Goal: Check status: Verify the current state of an ongoing process or item

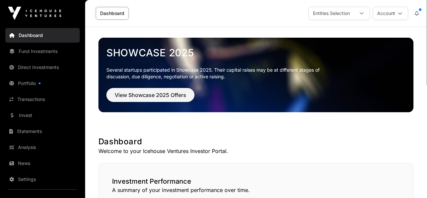
click at [389, 13] on button "Account" at bounding box center [391, 13] width 36 height 13
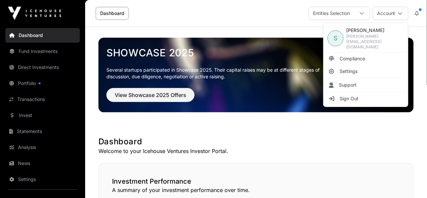
click at [345, 16] on div "Entities Selection" at bounding box center [331, 13] width 45 height 13
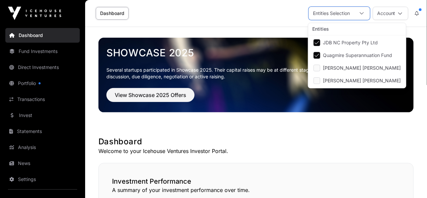
scroll to position [7, 4]
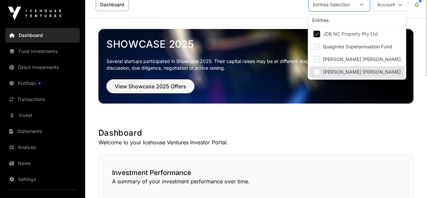
click at [317, 139] on p "Welcome to your Icehouse Ventures Investor Portal." at bounding box center [257, 142] width 316 height 8
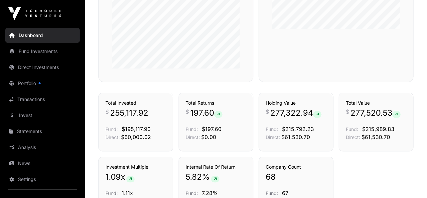
scroll to position [407, 0]
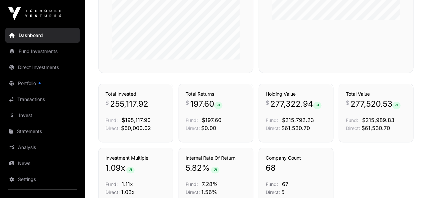
click at [361, 104] on span "277,520.53" at bounding box center [376, 104] width 50 height 11
copy span "277,520.53"
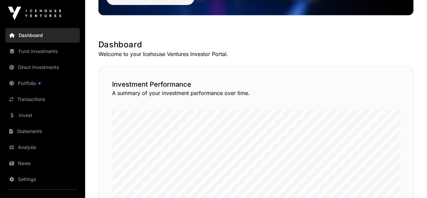
scroll to position [0, 0]
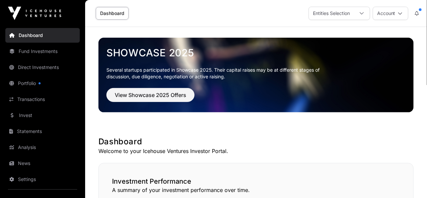
click at [356, 16] on div at bounding box center [362, 13] width 16 height 13
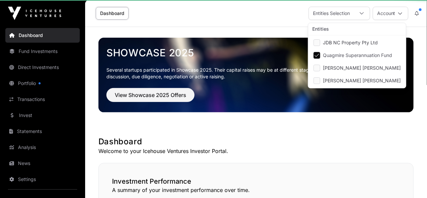
click at [276, 27] on div "Showcase 2025 Several startups participated in Showcase 2025. Their capital rai…" at bounding box center [257, 75] width 316 height 96
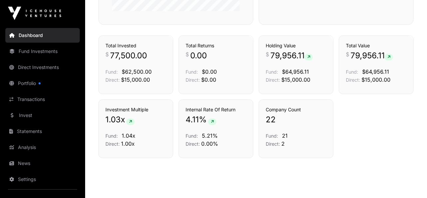
scroll to position [466, 0]
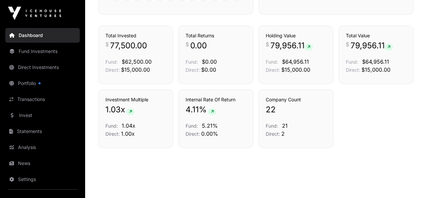
click at [355, 43] on span "79,956.11" at bounding box center [372, 45] width 43 height 11
copy span "79,956.11"
